Goal: Task Accomplishment & Management: Use online tool/utility

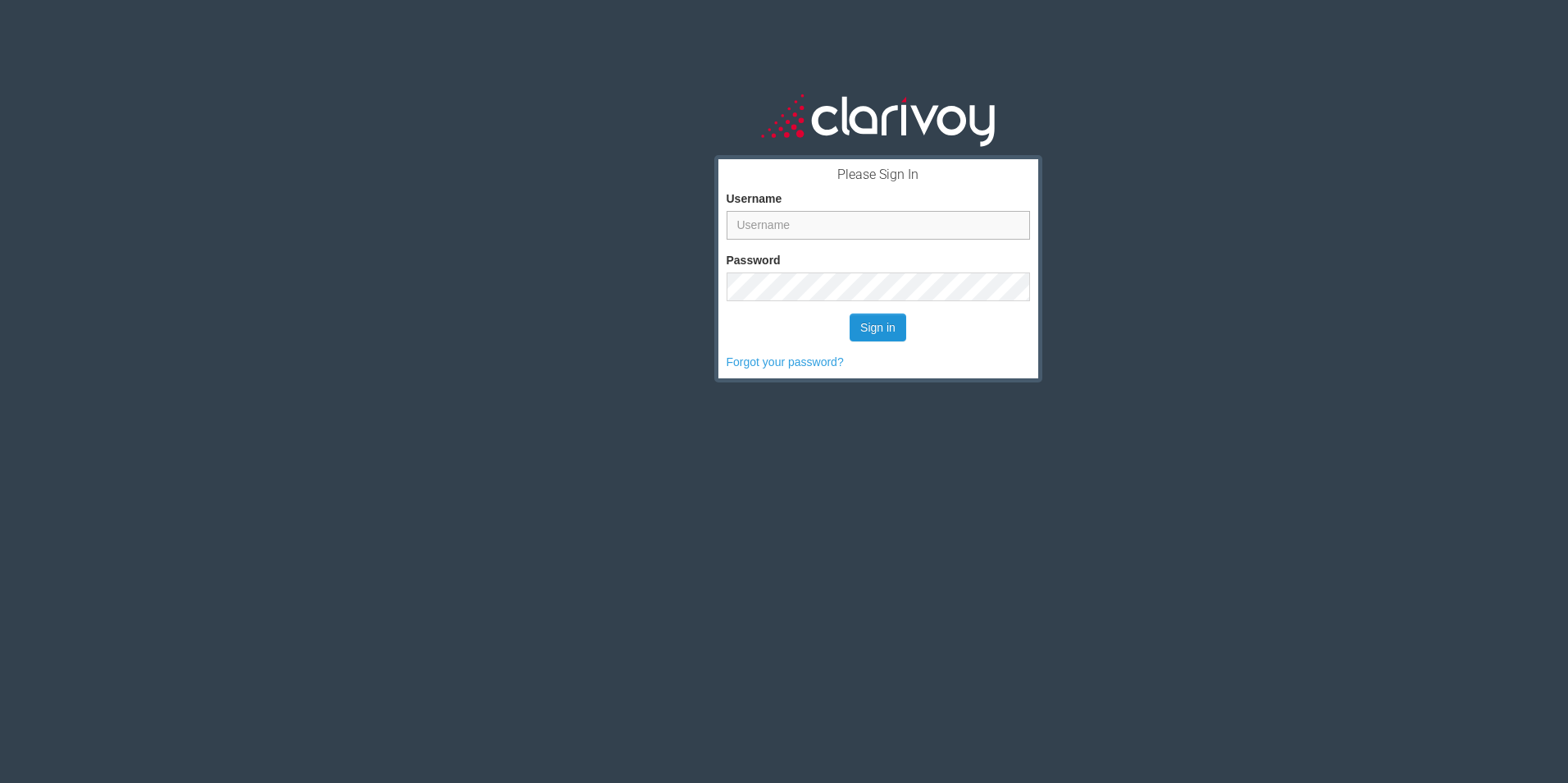
type input "jvida"
click at [878, 330] on button "Sign in" at bounding box center [878, 327] width 57 height 28
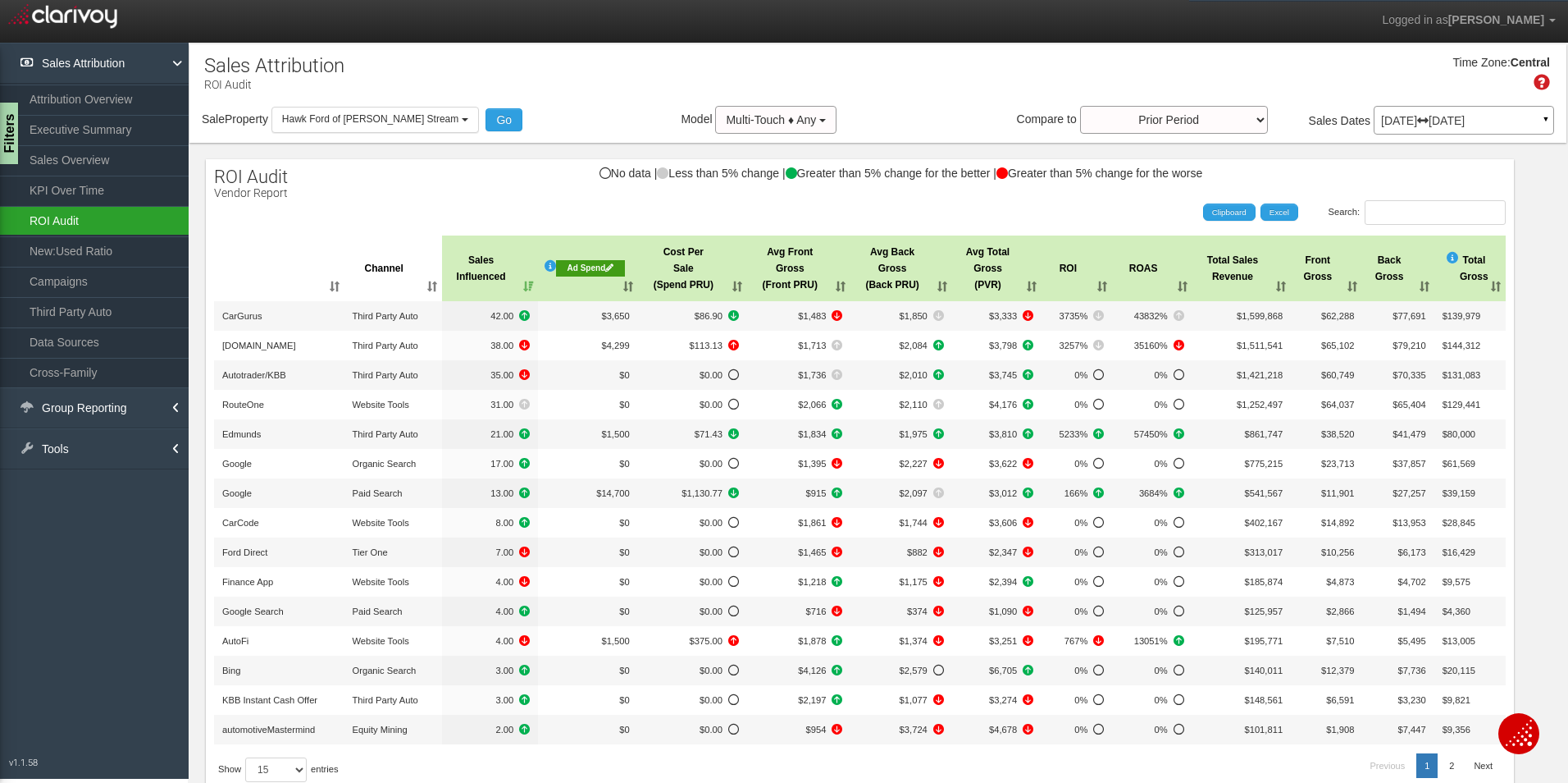
click at [94, 219] on link "ROI Audit" at bounding box center [94, 220] width 188 height 30
click at [37, 219] on link "ROI Audit" at bounding box center [94, 220] width 188 height 30
click at [64, 222] on link "ROI Audit" at bounding box center [94, 220] width 188 height 30
click at [1479, 109] on div "[DATE] [DATE] ▼" at bounding box center [1463, 120] width 181 height 29
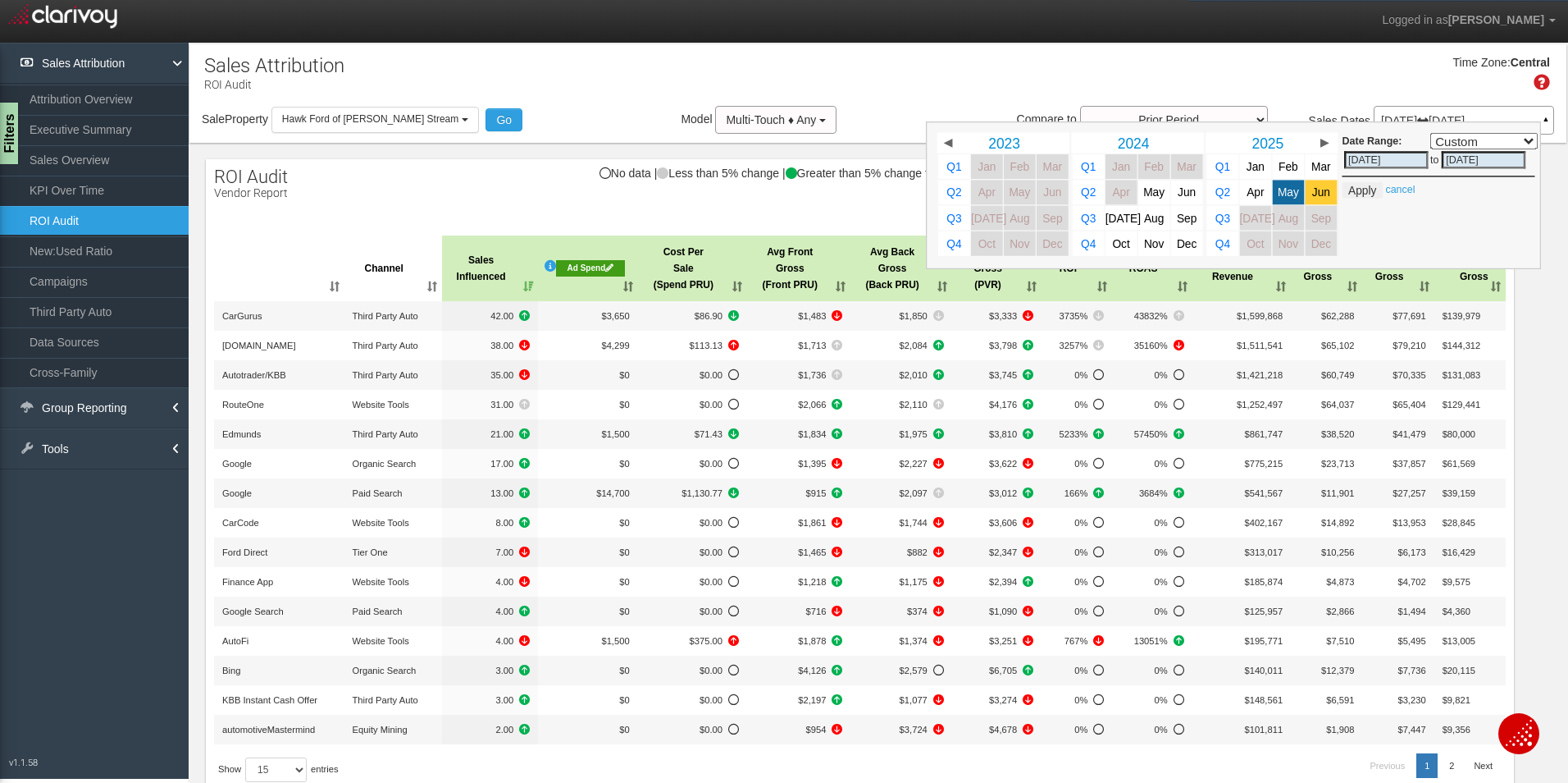
click at [1305, 197] on link "Jun" at bounding box center [1320, 192] width 32 height 25
select select ","
type input "[DATE]"
click at [1347, 194] on button "Apply" at bounding box center [1363, 190] width 40 height 16
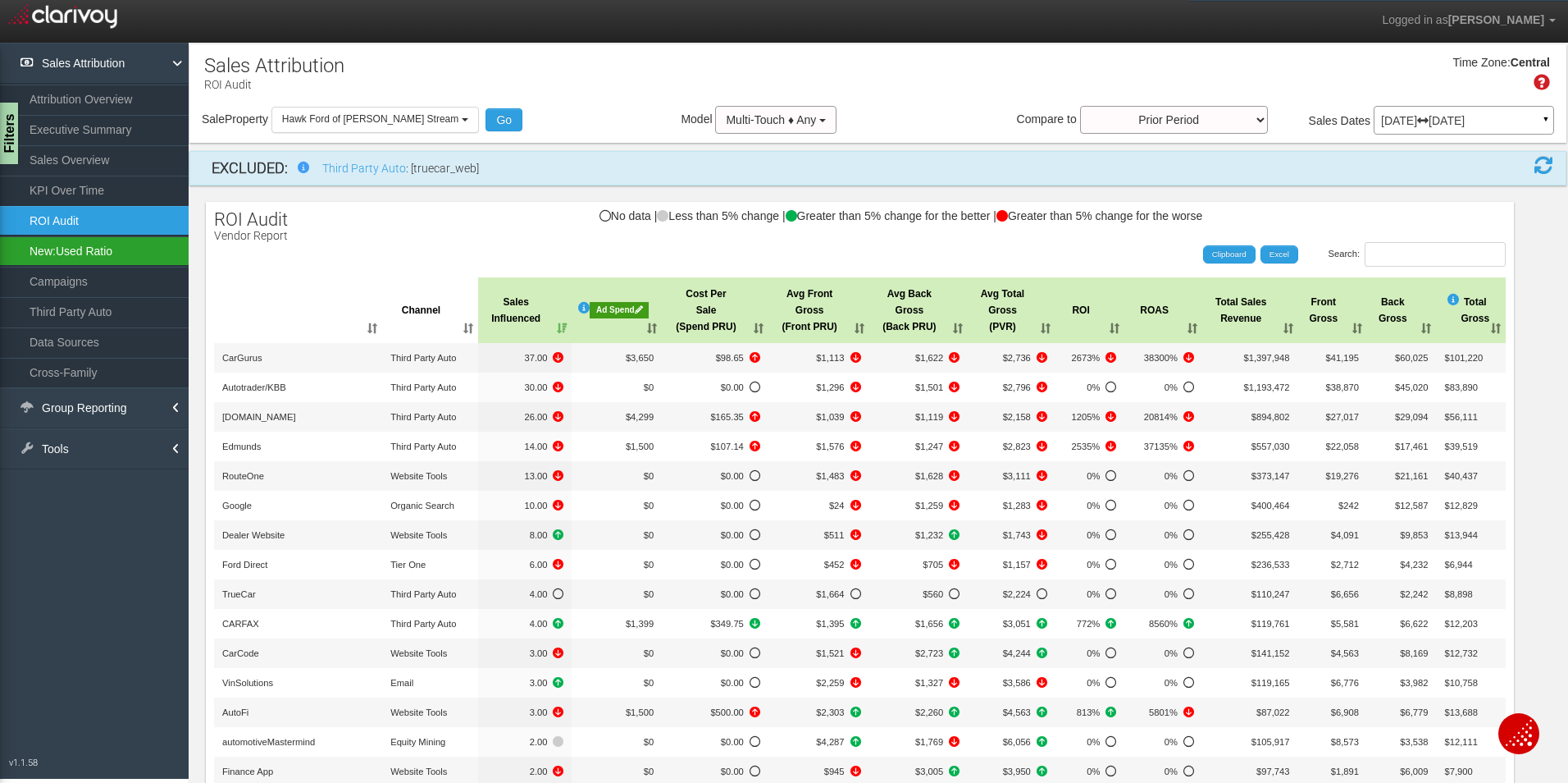
click at [73, 257] on link "New:Used Ratio" at bounding box center [94, 251] width 188 height 30
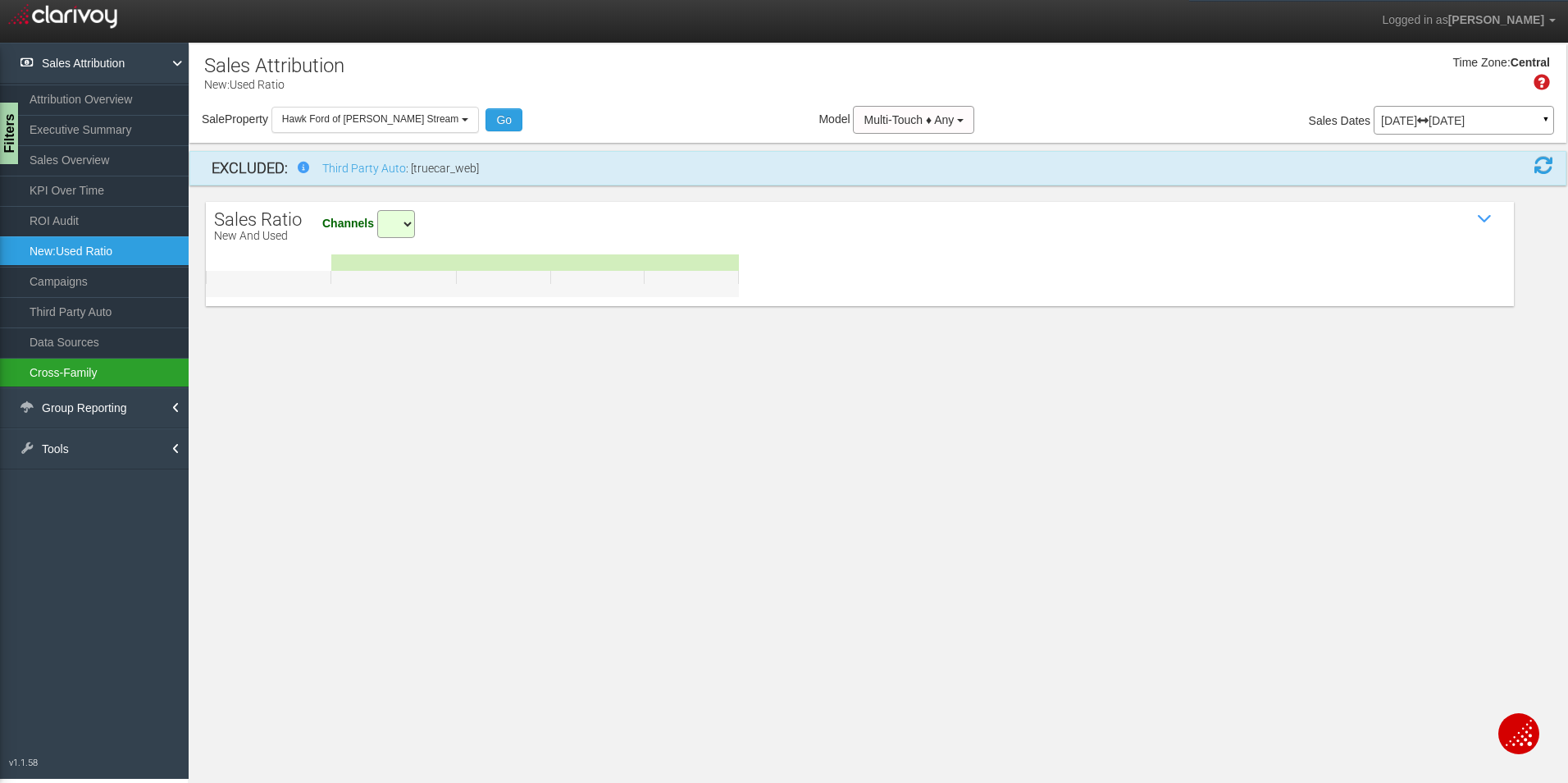
select select "all"
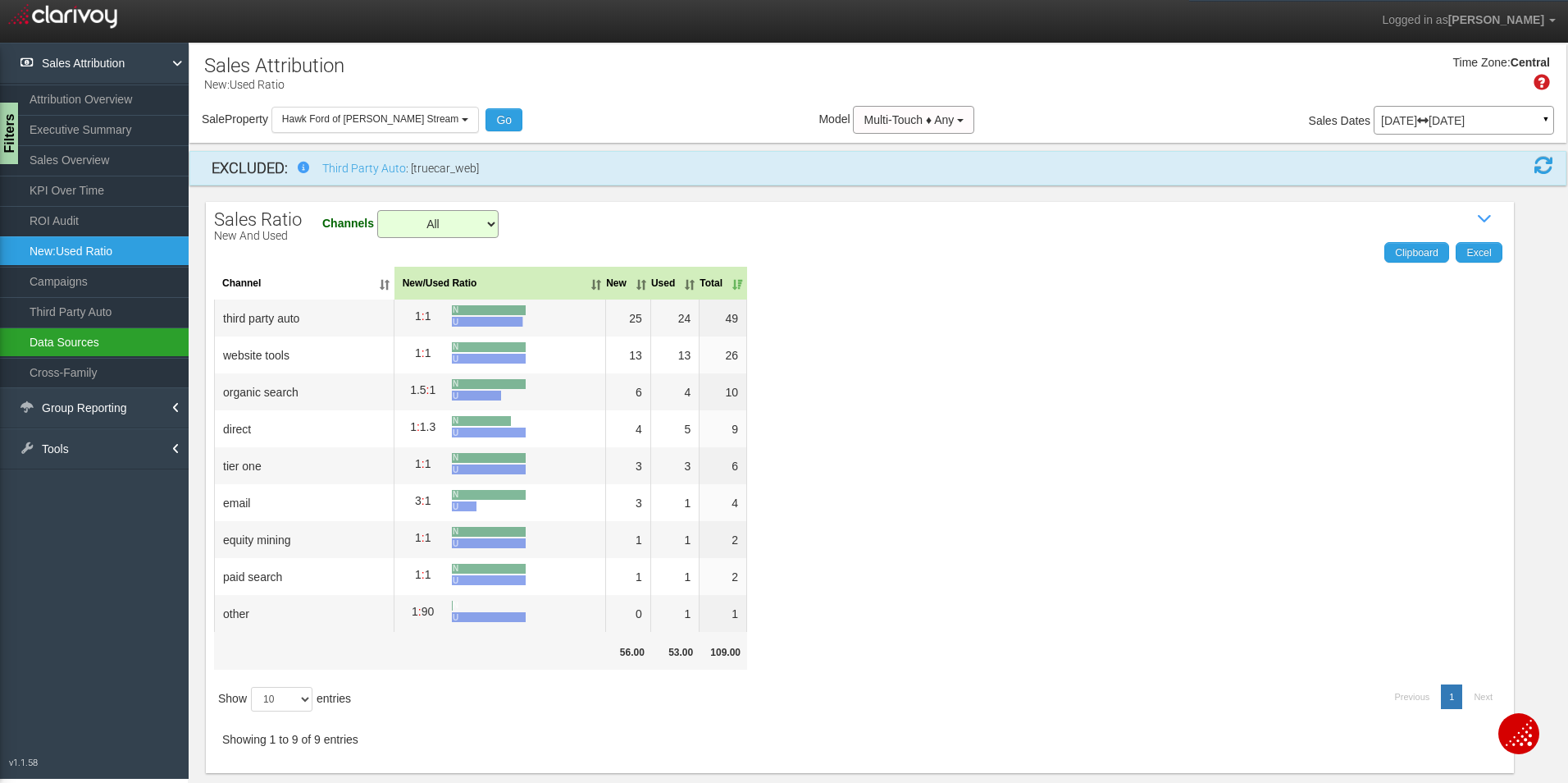
click at [55, 338] on link "Data Sources" at bounding box center [94, 342] width 188 height 30
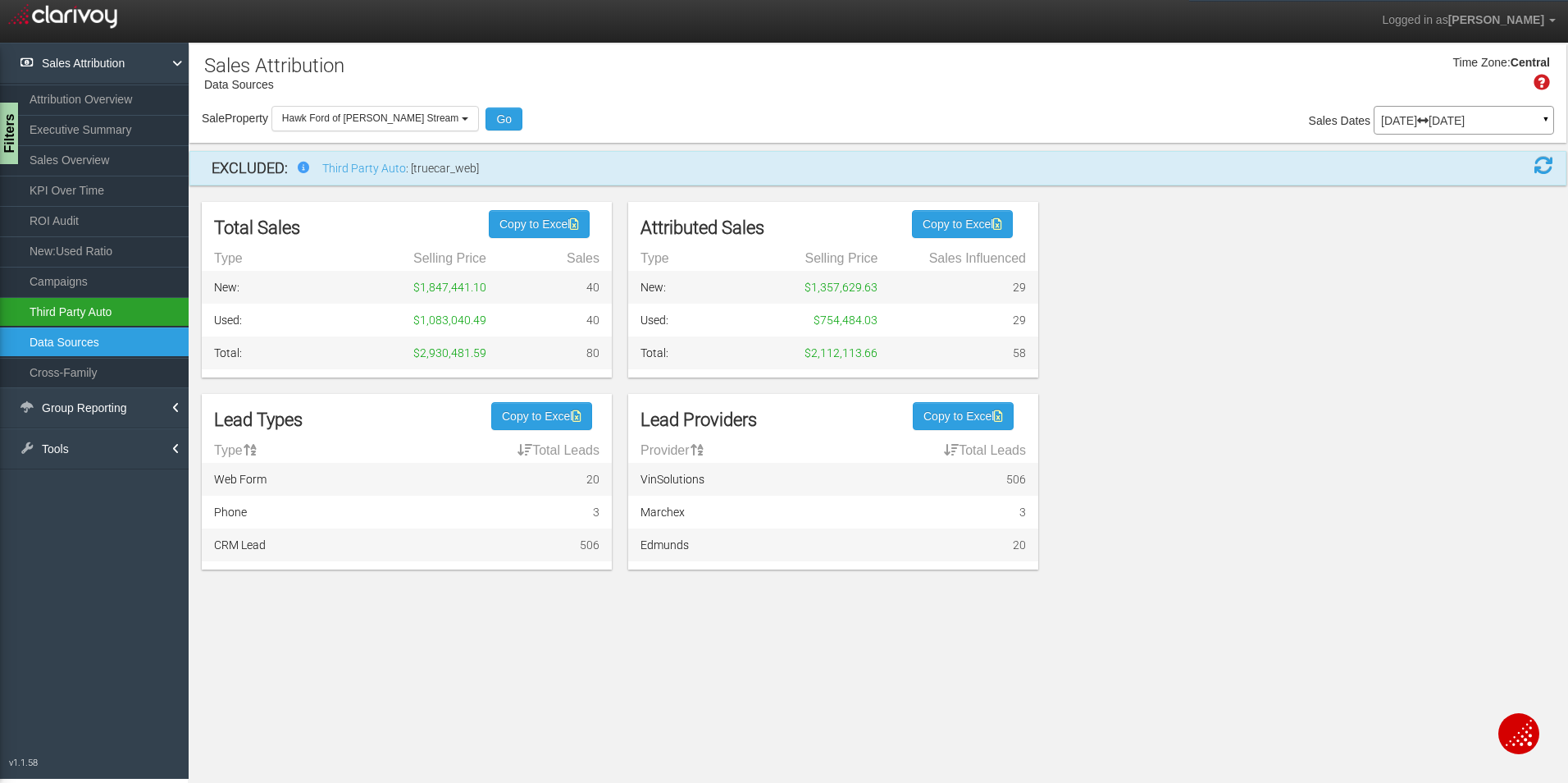
click at [54, 306] on link "Third Party Auto" at bounding box center [94, 311] width 188 height 30
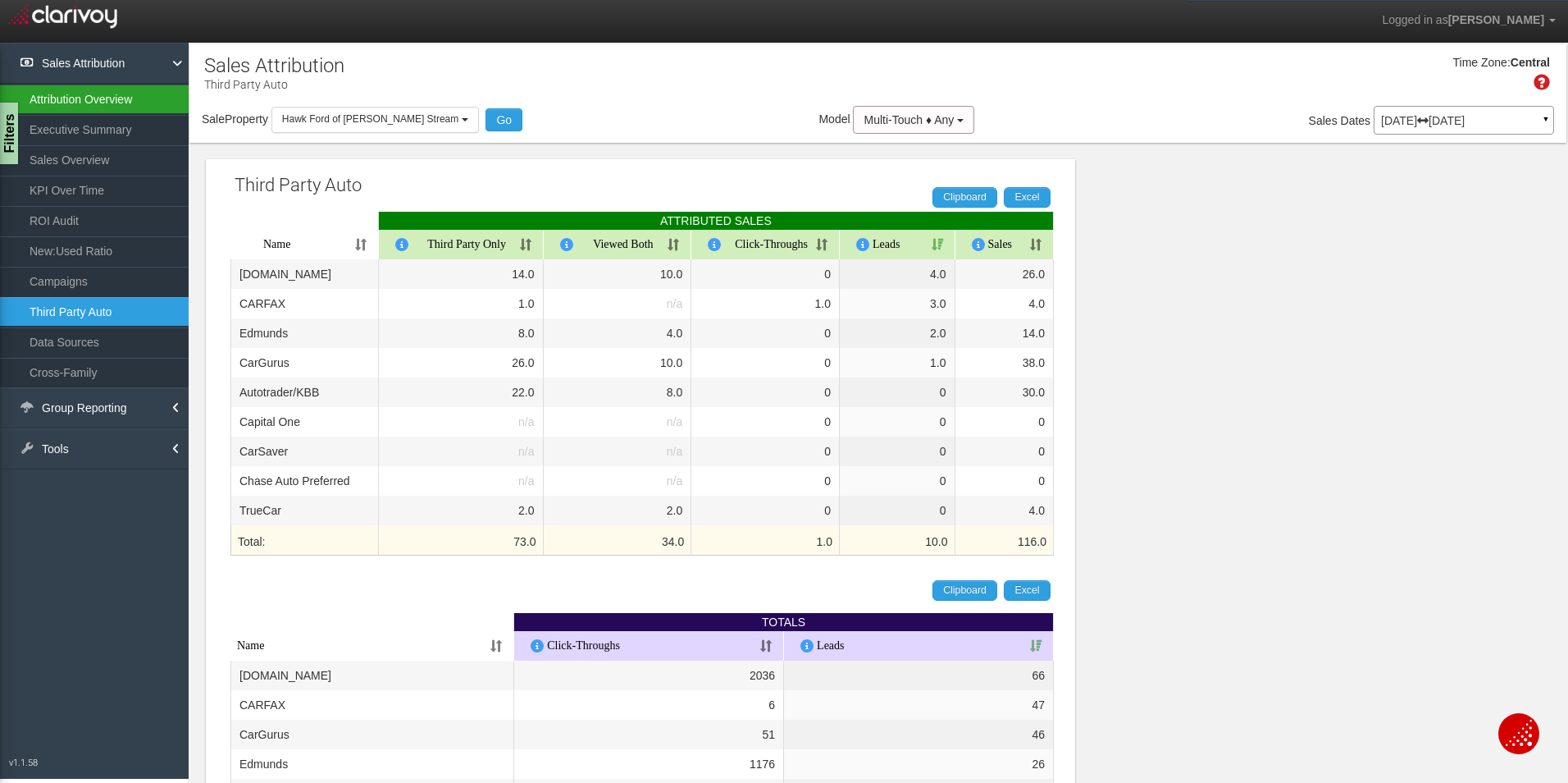
click at [64, 100] on link "Attribution Overview" at bounding box center [94, 99] width 188 height 30
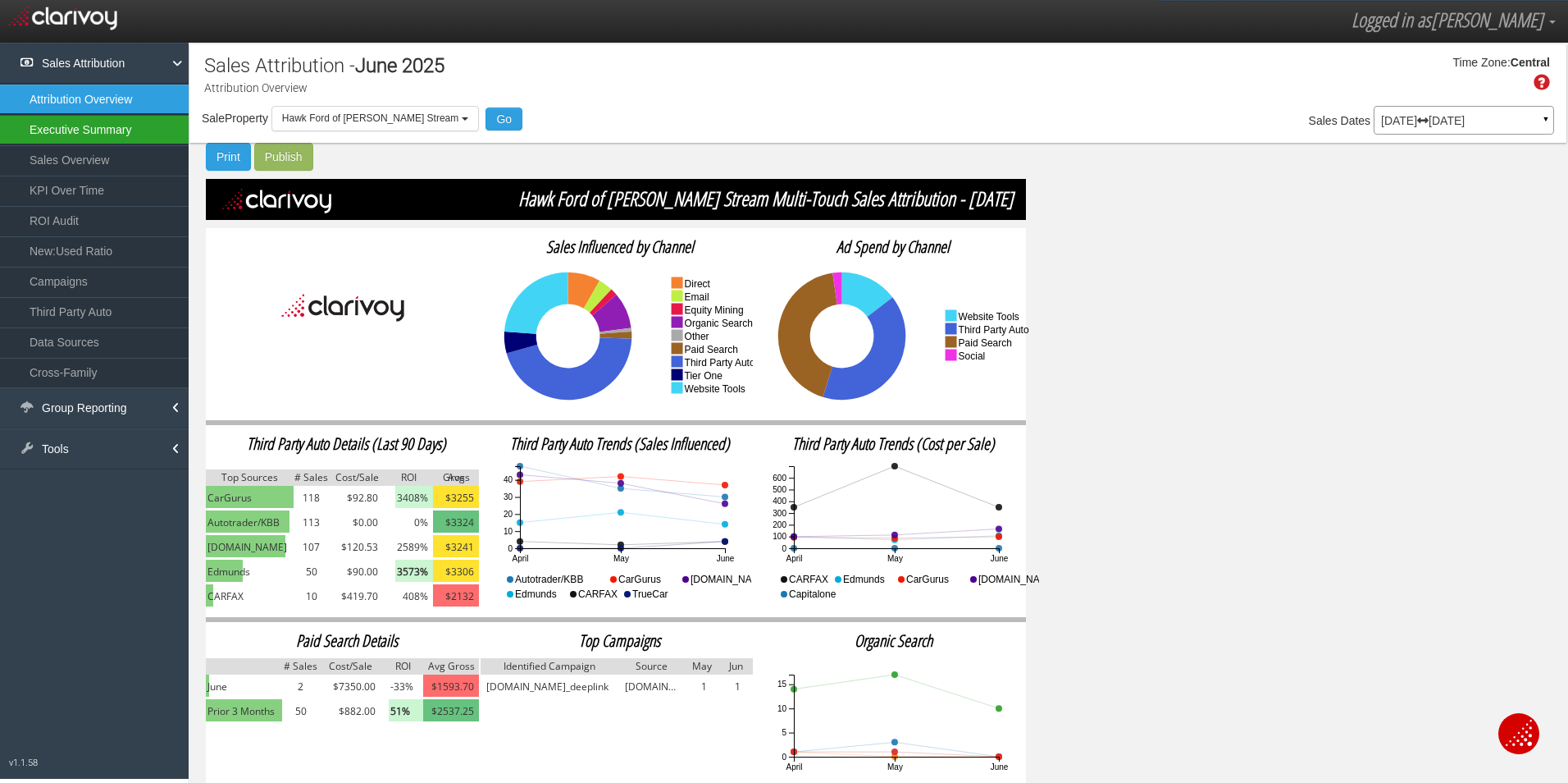
click at [59, 128] on link "Executive Summary" at bounding box center [94, 130] width 188 height 30
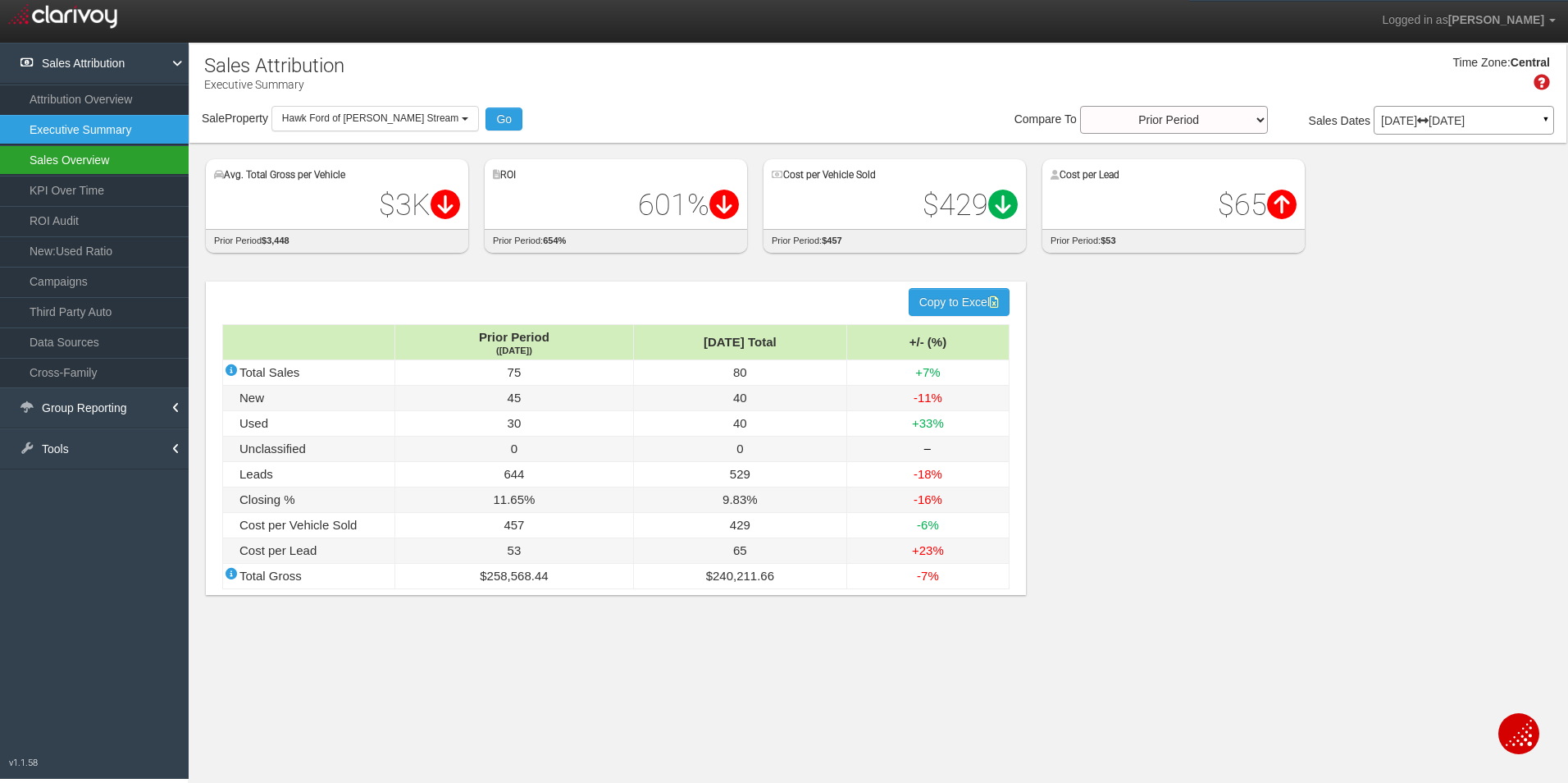
click at [61, 163] on link "Sales Overview" at bounding box center [94, 159] width 188 height 30
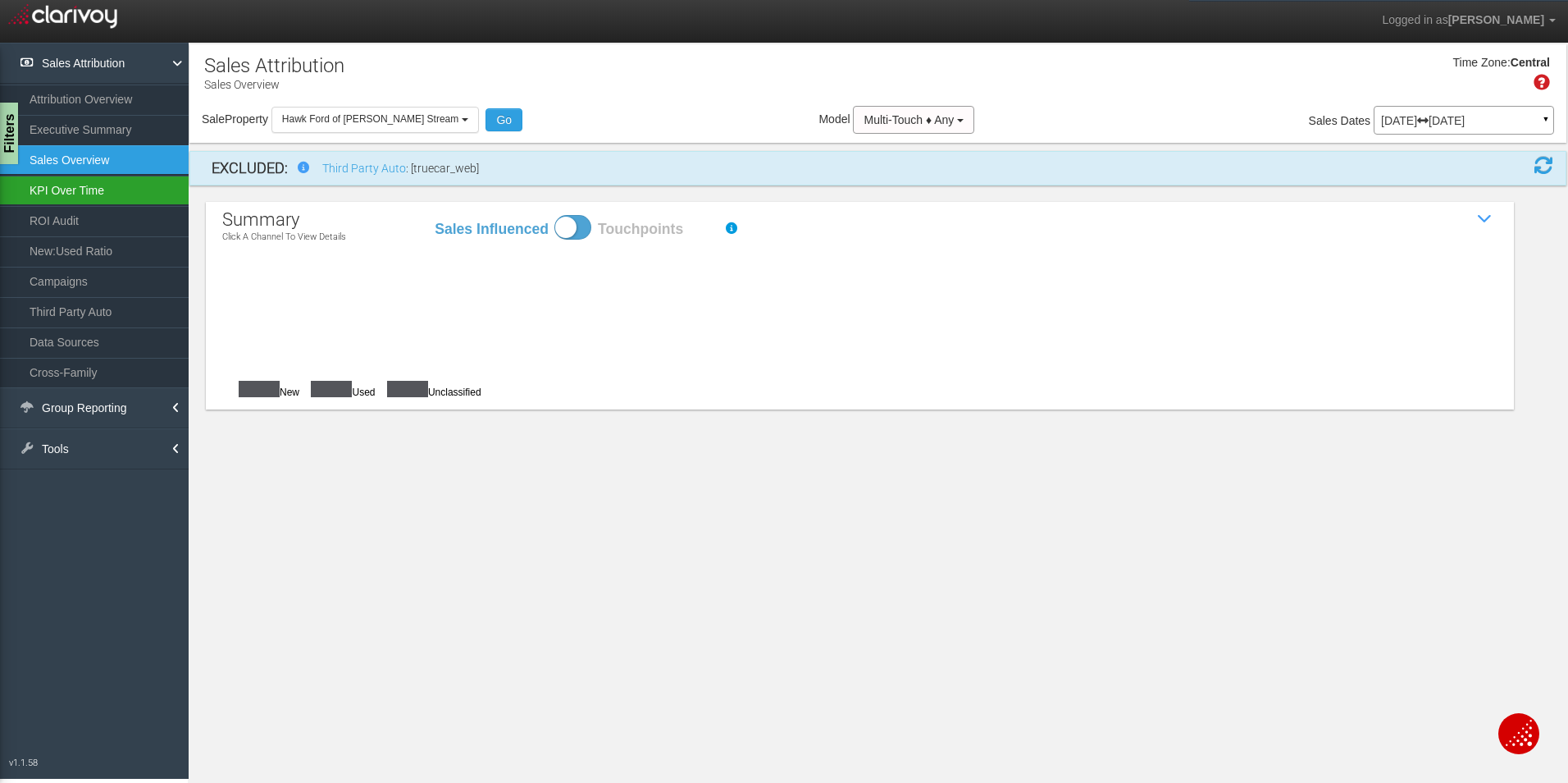
click at [63, 196] on link "KPI Over Time" at bounding box center [94, 190] width 188 height 30
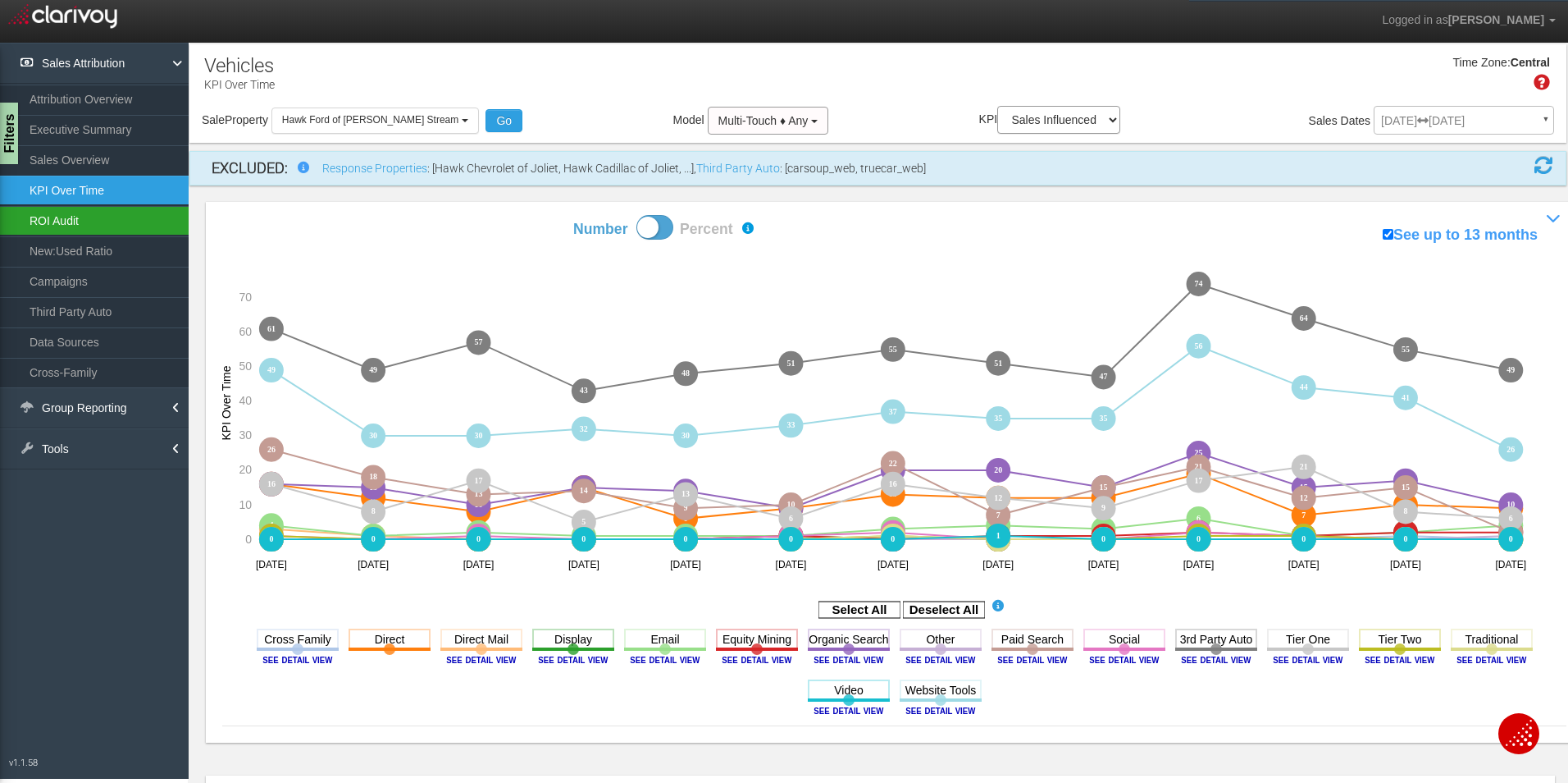
click at [54, 228] on link "ROI Audit" at bounding box center [94, 220] width 188 height 30
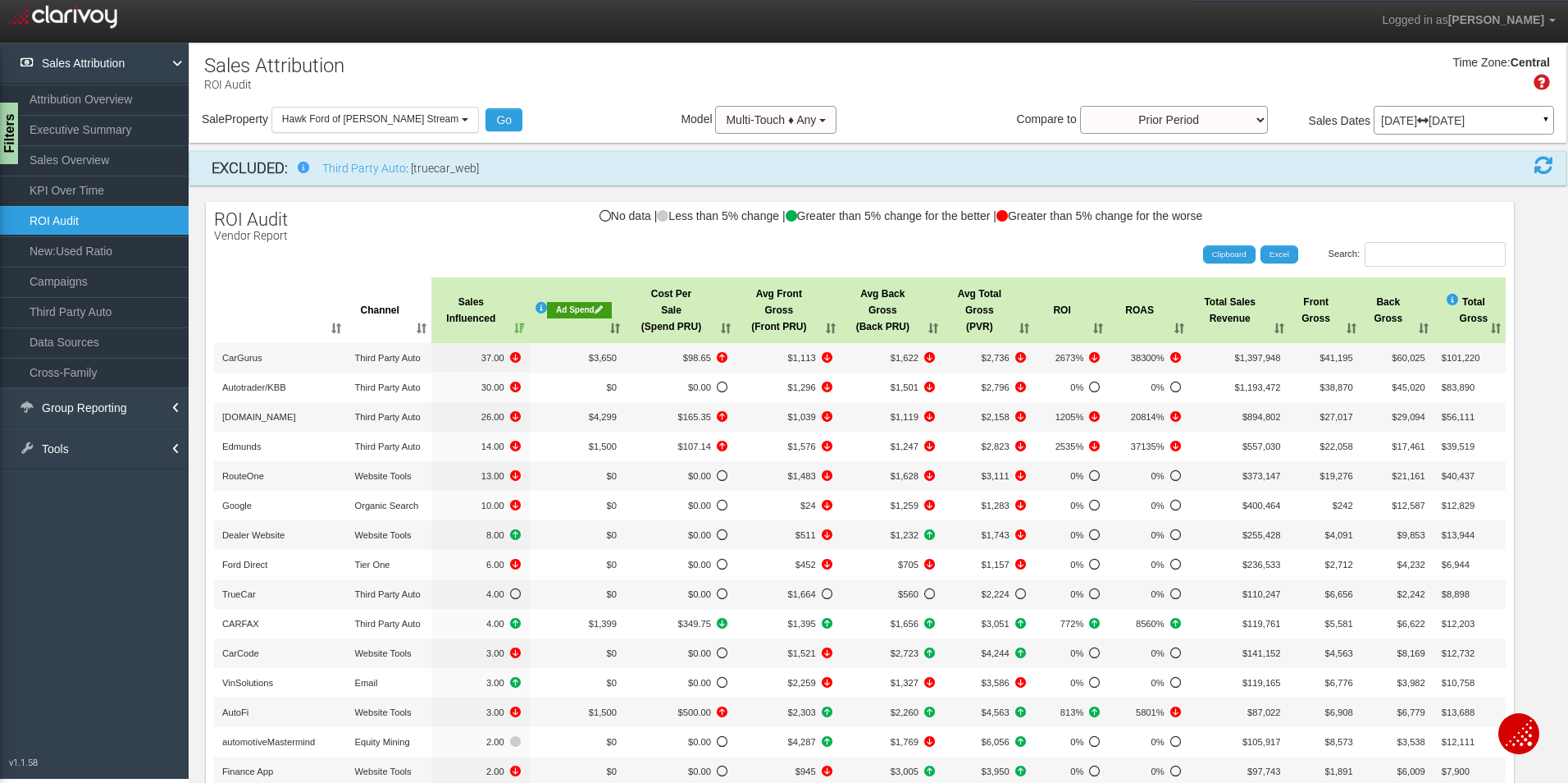
click at [596, 309] on icon at bounding box center [598, 309] width 9 height 9
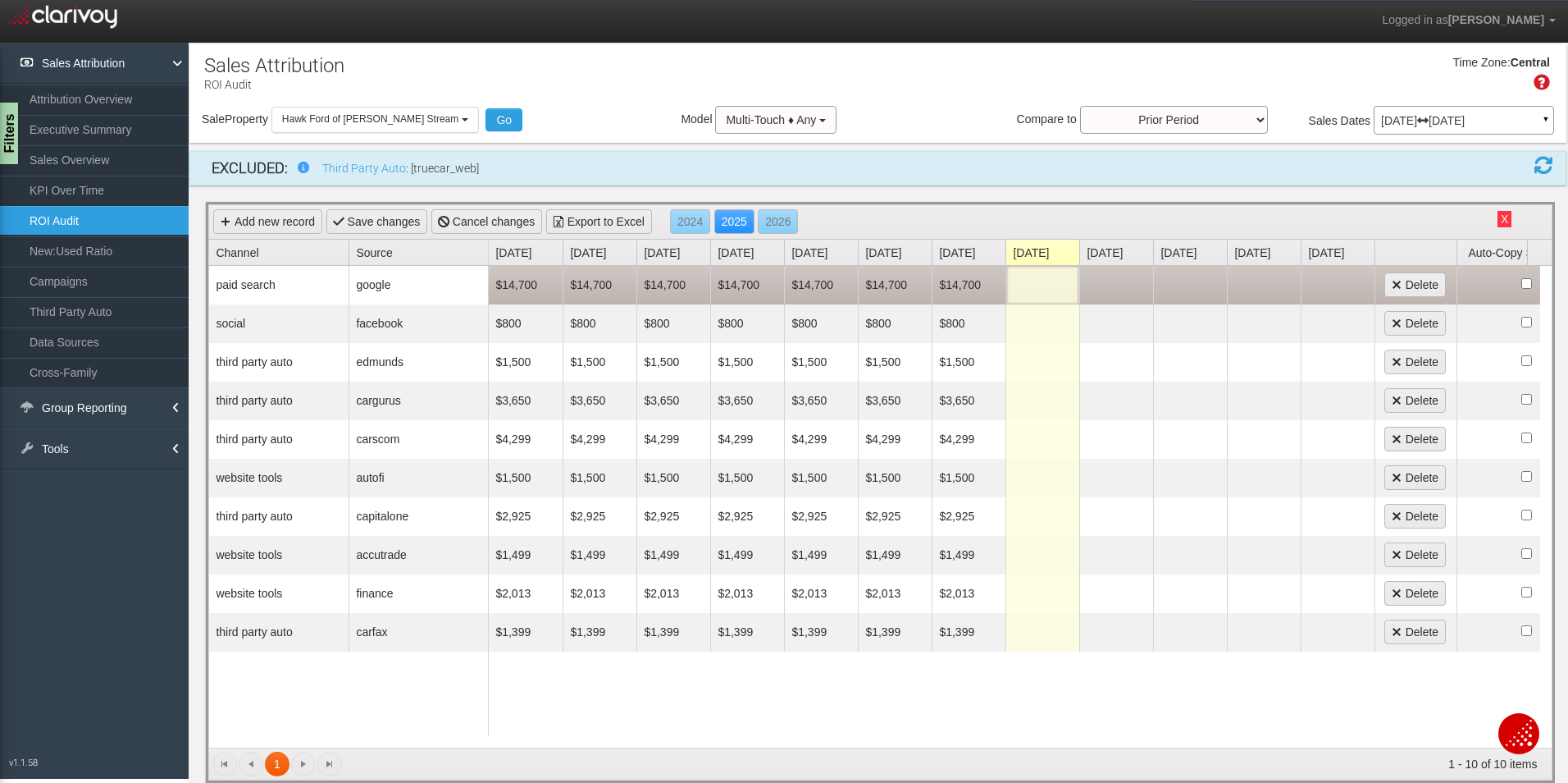
click at [1021, 288] on td at bounding box center [1042, 285] width 74 height 38
type input "14700"
type input "800"
type input "1500"
type input "3650"
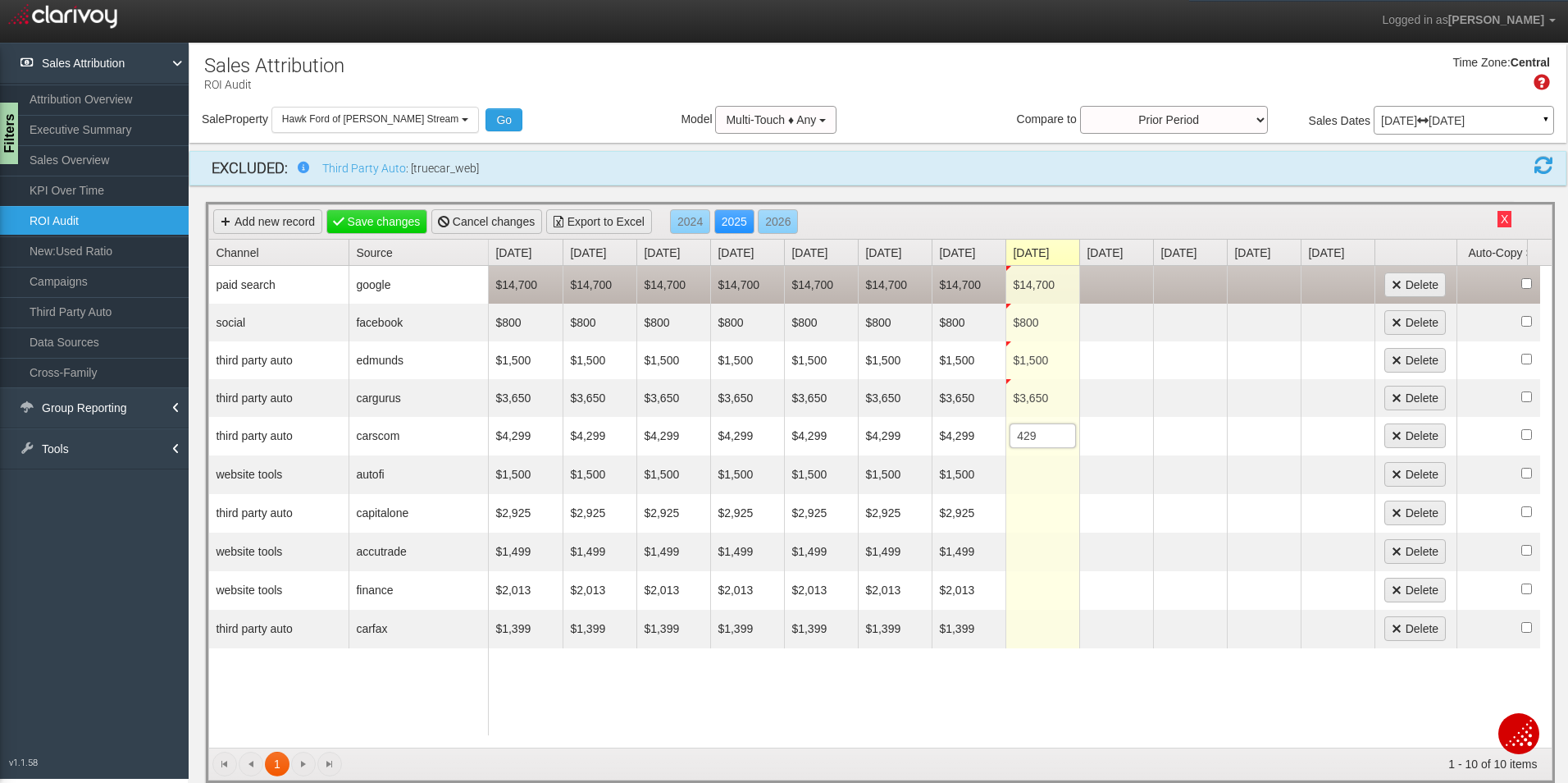
type input "4299"
type input "1500"
type input "2925"
type input "1499"
type input "013"
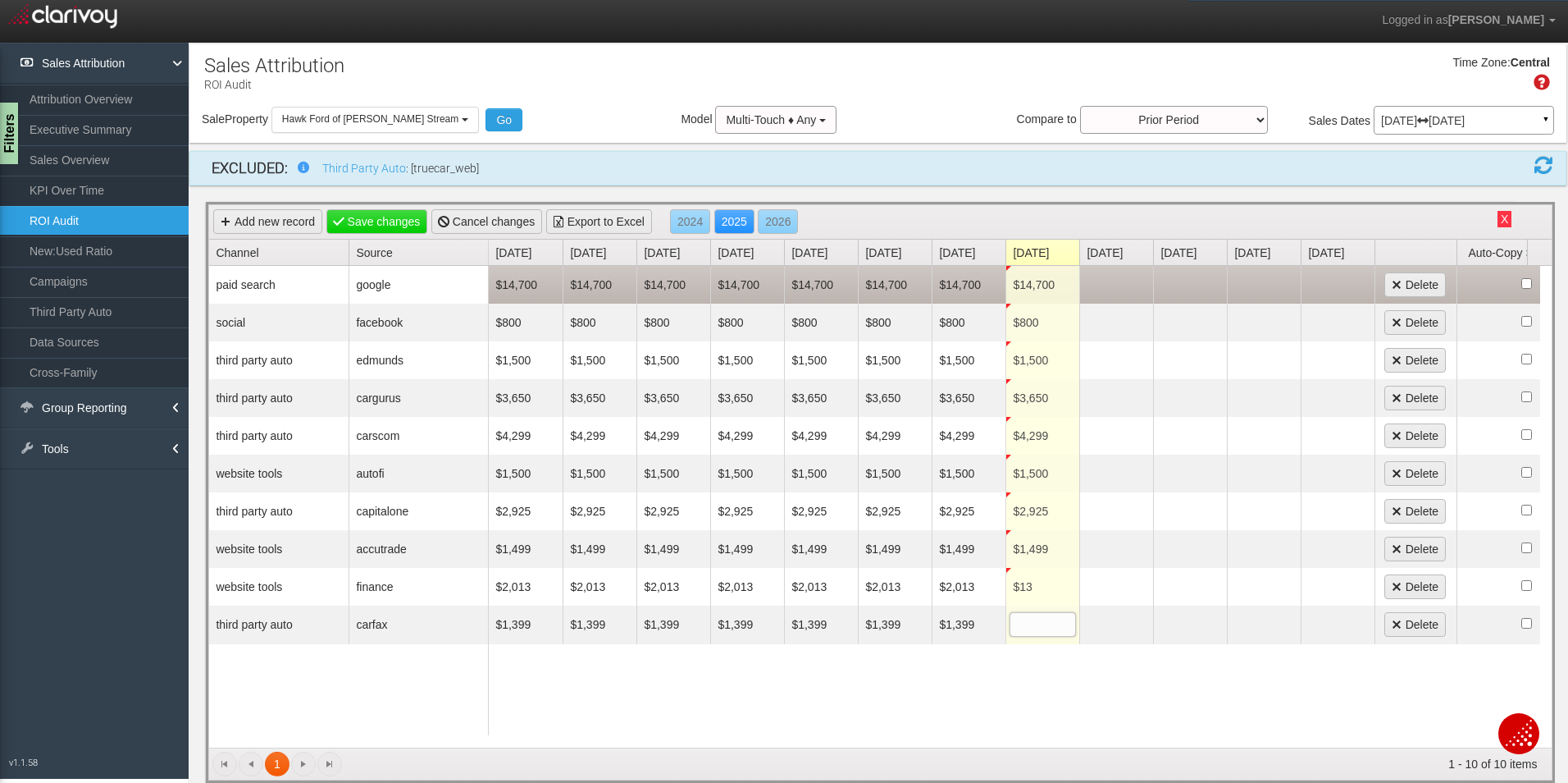
type input "1"
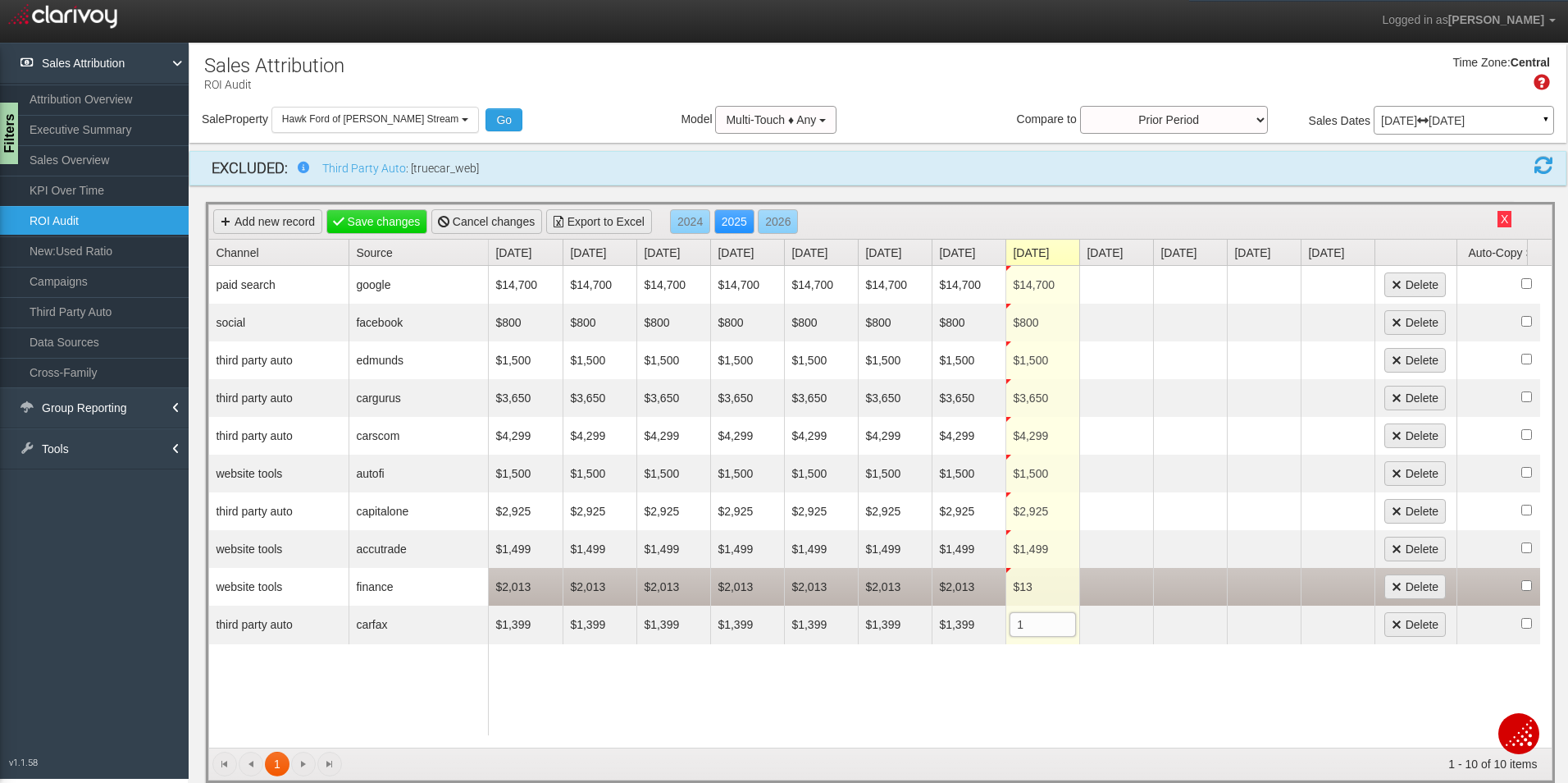
click at [1030, 591] on td "$13" at bounding box center [1042, 586] width 74 height 37
click at [1043, 588] on span "$13 13" at bounding box center [1042, 587] width 66 height 25
type input "2013"
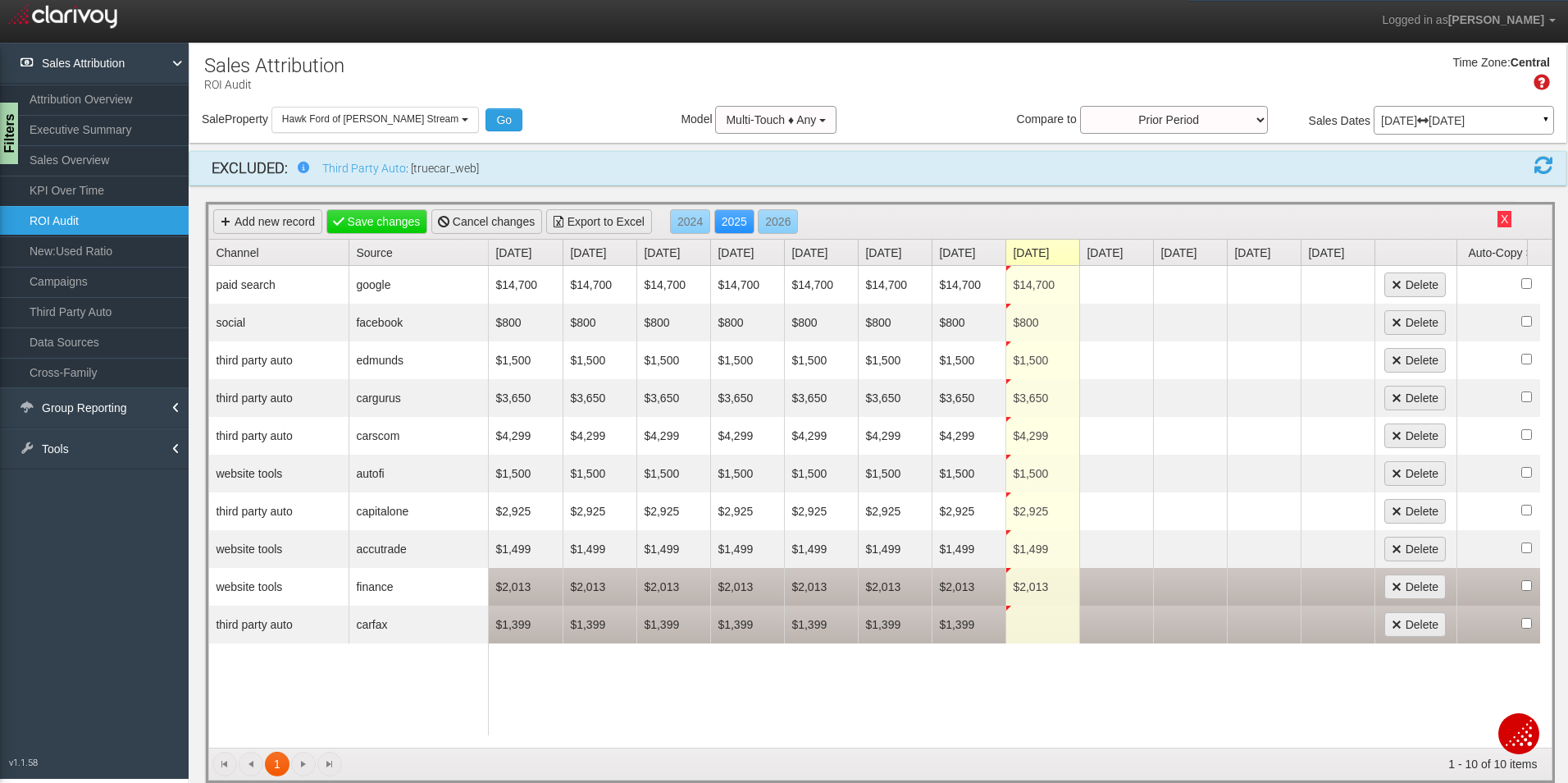
click at [1031, 629] on td at bounding box center [1042, 624] width 74 height 37
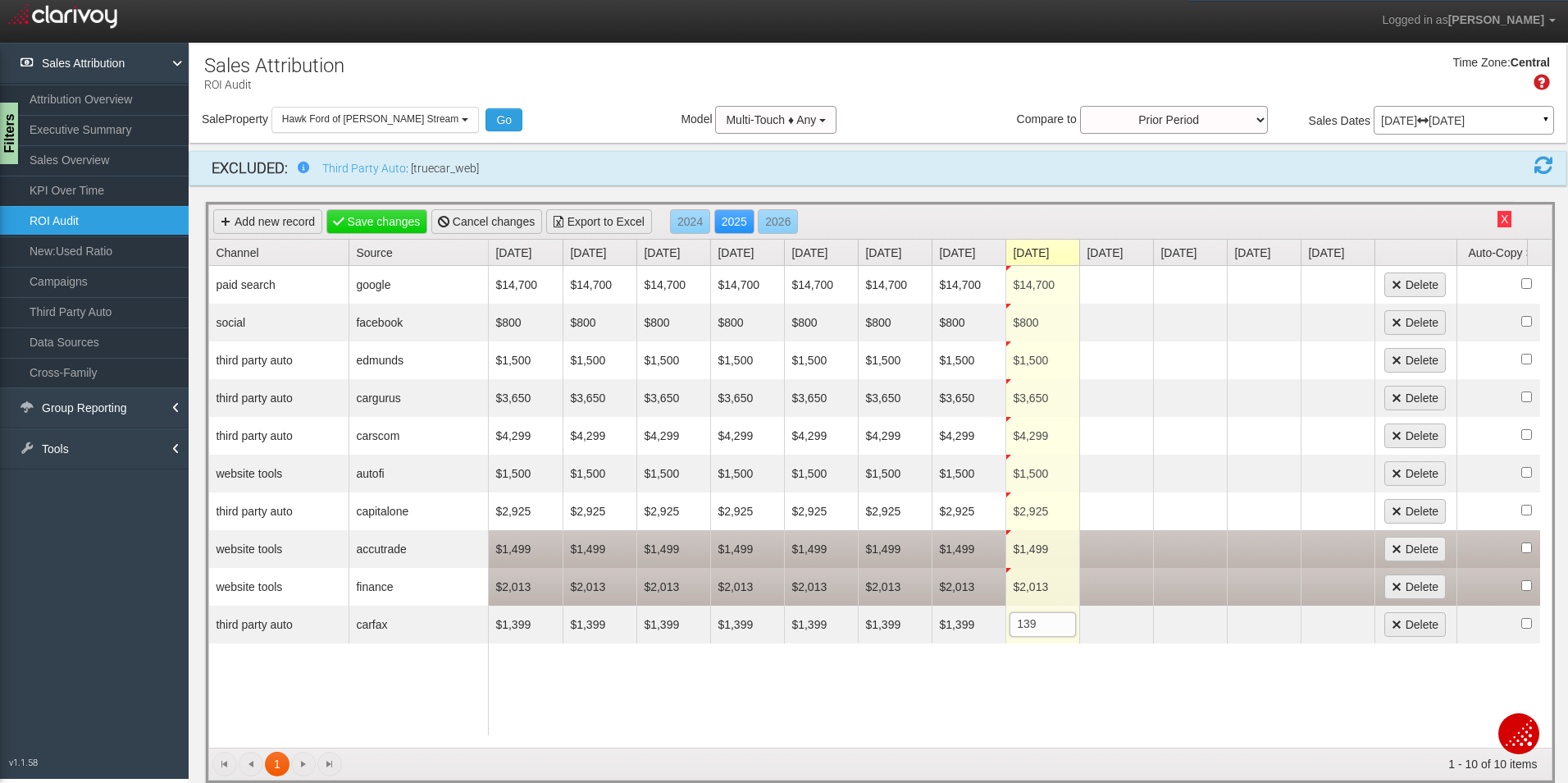
type input "1399"
